Goal: Transaction & Acquisition: Purchase product/service

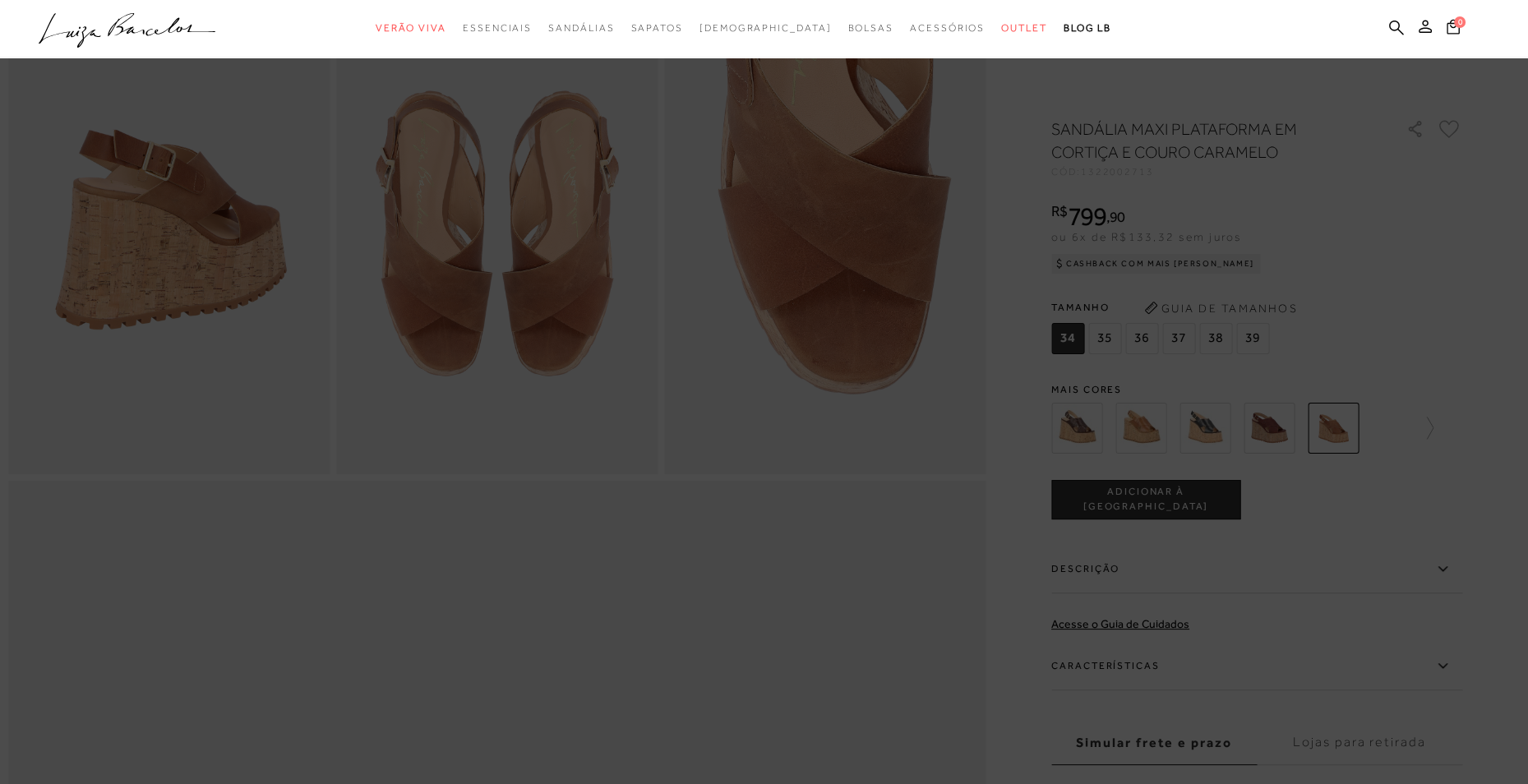
scroll to position [887, 0]
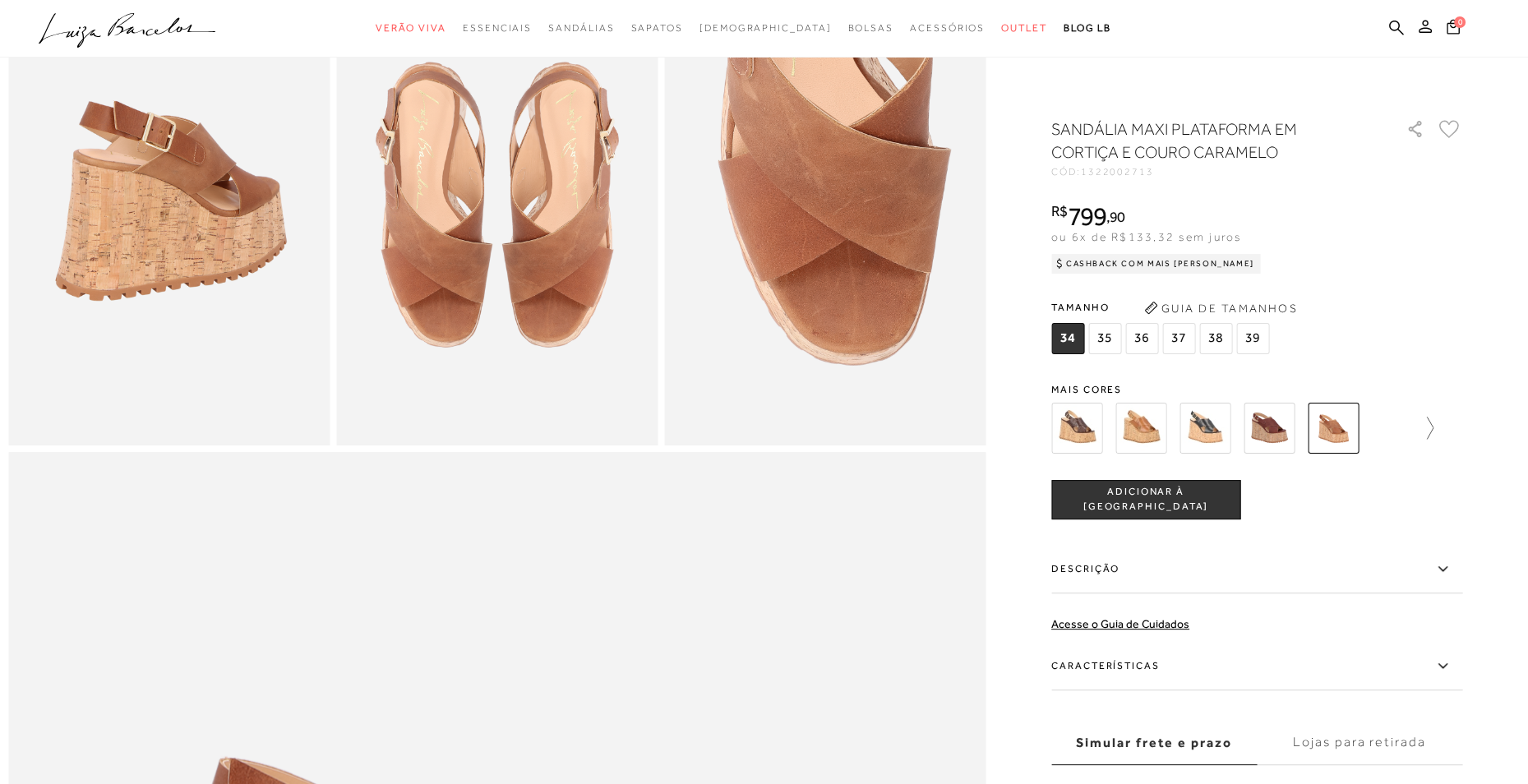
click at [1434, 436] on icon at bounding box center [1422, 428] width 23 height 23
click at [1127, 443] on img at bounding box center [1105, 427] width 51 height 51
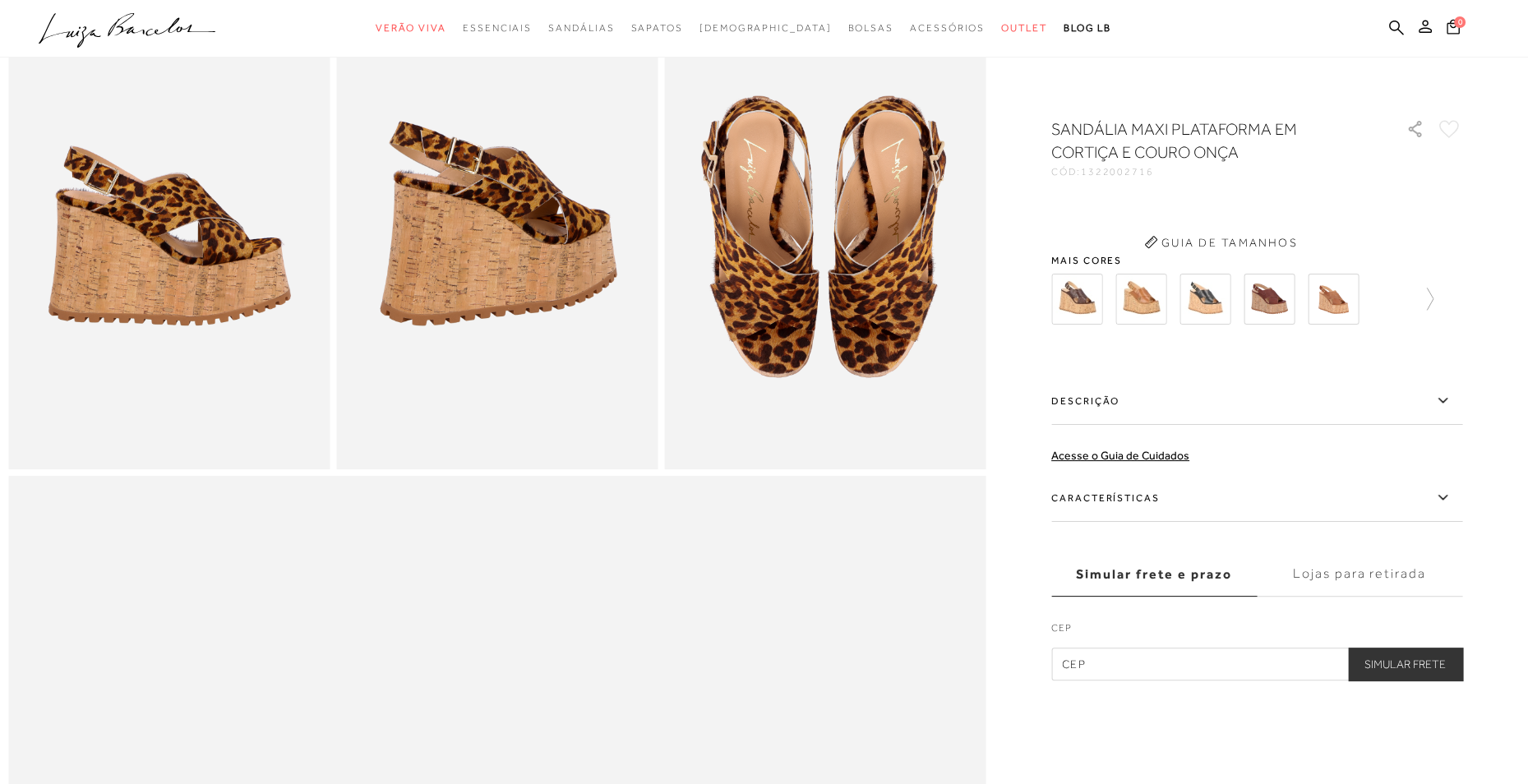
scroll to position [701, 0]
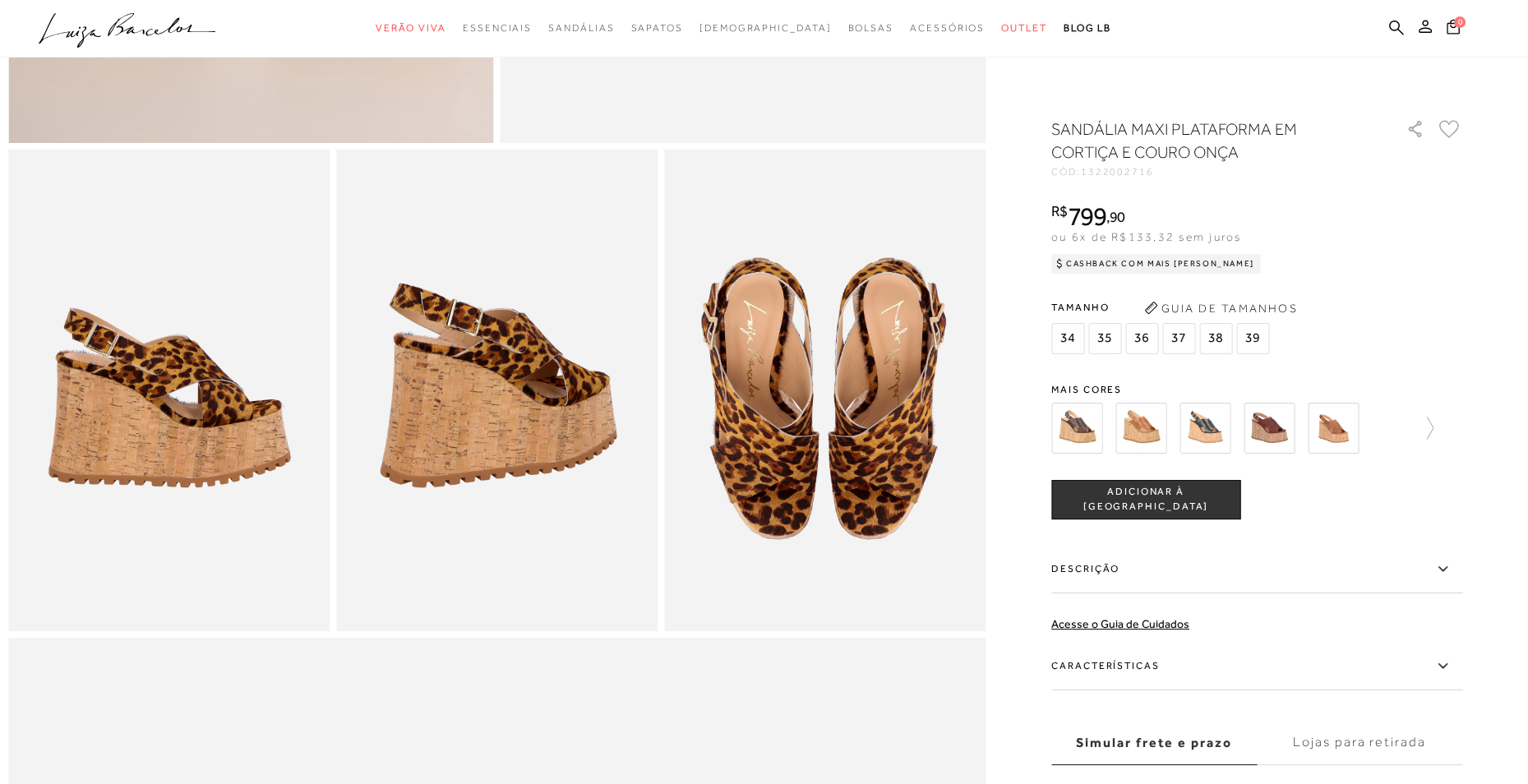
drag, startPoint x: 1432, startPoint y: 297, endPoint x: 1436, endPoint y: 347, distance: 50.2
click at [1429, 295] on div "Tamanho 34 35 36" at bounding box center [1257, 326] width 411 height 63
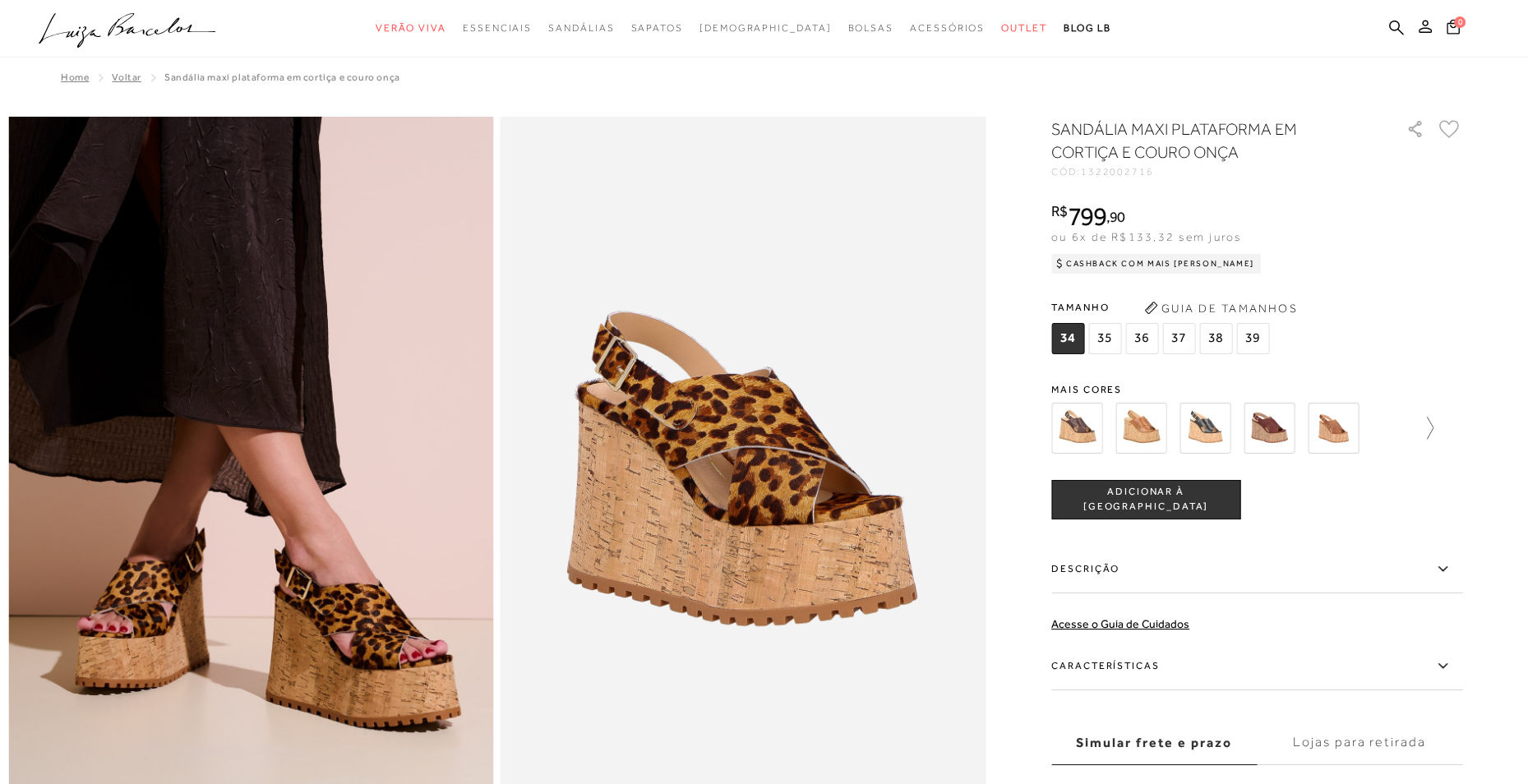
click at [1433, 423] on icon at bounding box center [1422, 428] width 23 height 23
click at [1429, 433] on div at bounding box center [1252, 428] width 354 height 60
click at [1449, 429] on icon at bounding box center [1451, 428] width 23 height 23
click at [1345, 471] on div "SANDÁLIA MAXI PLATAFORMA EM CORTIÇA E COURO ONÇA CÓD: 1322002716 × É necessário…" at bounding box center [1257, 483] width 411 height 732
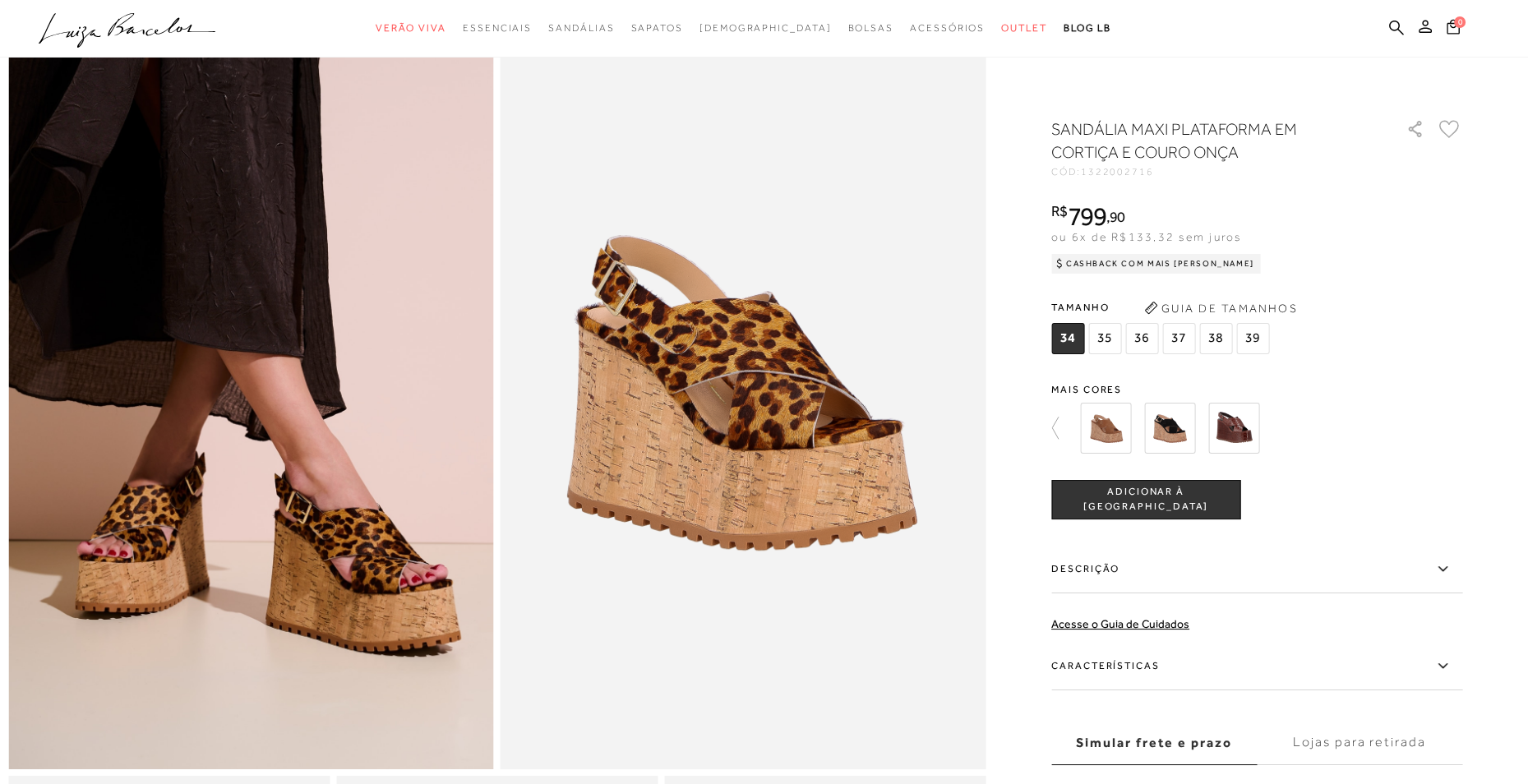
scroll to position [196, 0]
